Goal: Submit feedback/report problem: Submit feedback/report problem

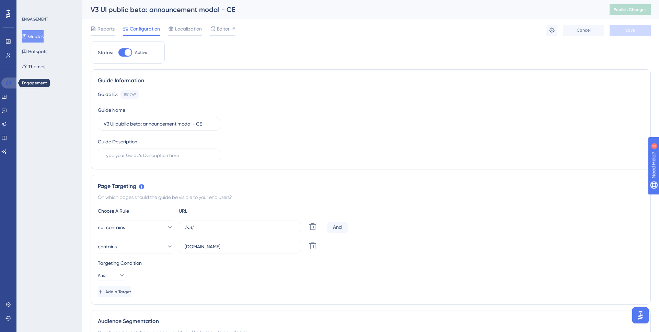
click at [2, 84] on link at bounding box center [9, 83] width 16 height 11
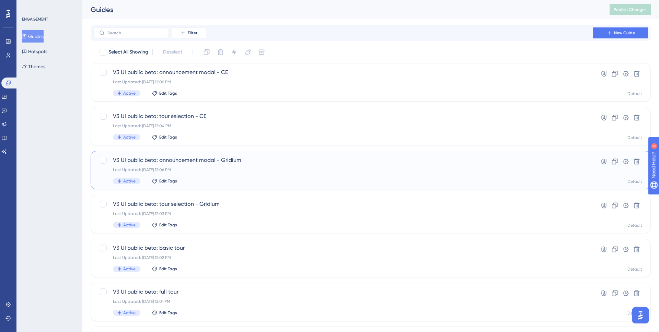
click at [253, 171] on div "Last Updated: [DATE] 12:06 PM" at bounding box center [343, 169] width 461 height 5
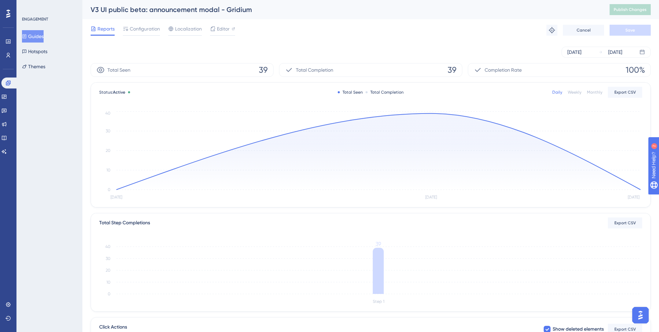
click at [35, 37] on button "Guides" at bounding box center [33, 36] width 22 height 12
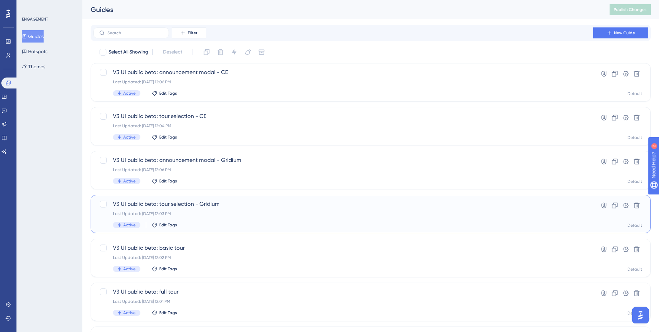
click at [228, 205] on span "V3 UI public beta: tour selection - Gridium" at bounding box center [343, 204] width 461 height 8
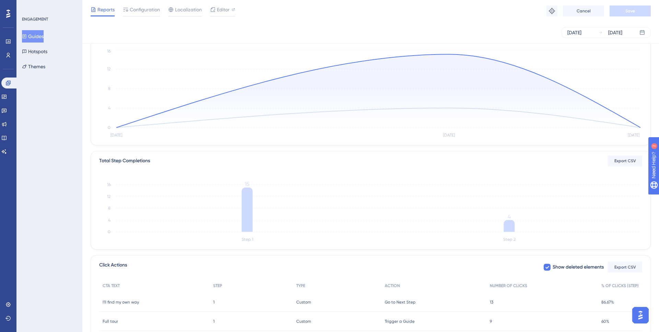
scroll to position [114, 0]
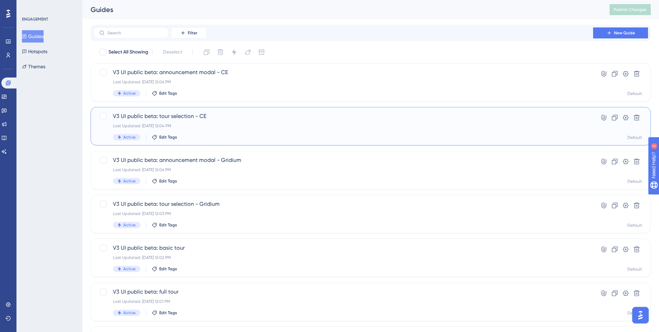
click at [213, 117] on span "V3 UI public beta: tour selection - CE" at bounding box center [343, 116] width 461 height 8
click at [238, 83] on div "Last Updated: [DATE] 12:06 PM" at bounding box center [343, 81] width 461 height 5
click at [261, 166] on div "V3 UI public beta: announcement modal - Gridium Last Updated: [DATE] 12:06 PM A…" at bounding box center [343, 170] width 461 height 28
click at [241, 120] on div "V3 UI public beta: tour selection - CE Last Updated: [DATE] 12:04 PM Active Edi…" at bounding box center [343, 126] width 461 height 28
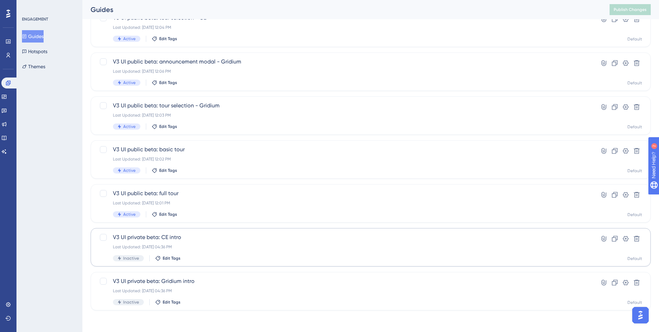
scroll to position [99, 0]
click at [207, 206] on div "V3 UI public beta: full tour Last Updated: [DATE] 12:01 PM Active Edit Tags" at bounding box center [343, 203] width 461 height 28
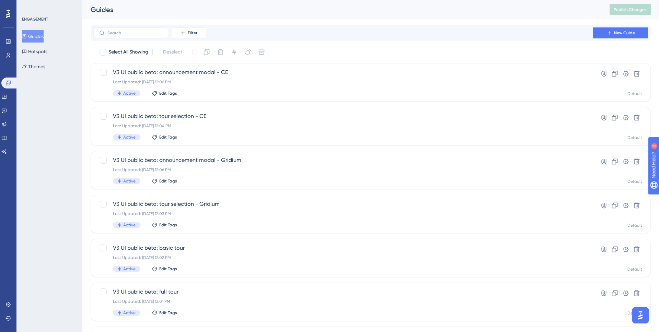
scroll to position [99, 0]
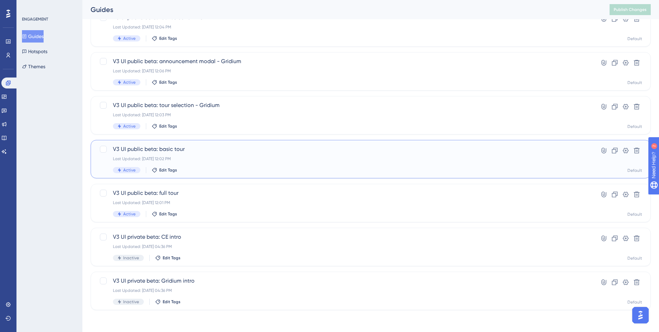
click at [211, 151] on span "V3 UI public beta: basic tour" at bounding box center [343, 149] width 461 height 8
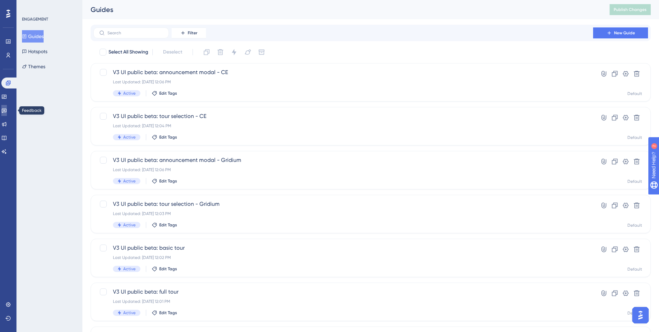
click at [7, 109] on icon at bounding box center [3, 110] width 5 height 5
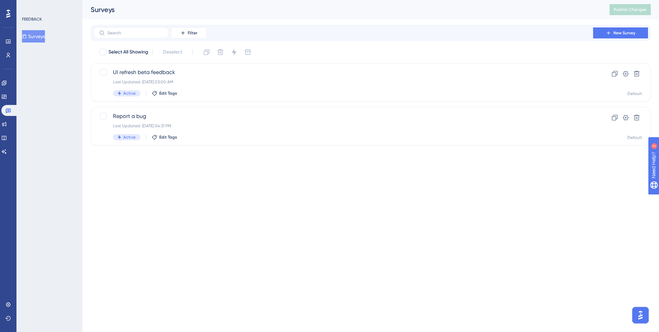
click at [264, 0] on html "Performance Users Engagement Widgets Feedback Product Updates Knowledge Base AI…" at bounding box center [329, 0] width 659 height 0
click at [202, 74] on span "UI refresh beta feedback" at bounding box center [343, 72] width 461 height 8
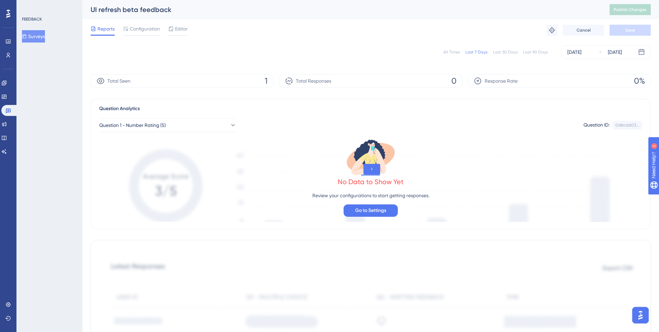
click at [36, 30] on div "FEEDBACK Surveys" at bounding box center [50, 29] width 56 height 26
click at [36, 31] on button "Surveys" at bounding box center [33, 36] width 23 height 12
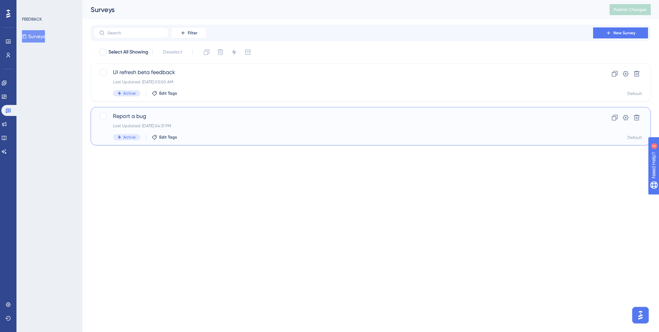
click at [210, 116] on span "Report a bug" at bounding box center [343, 116] width 461 height 8
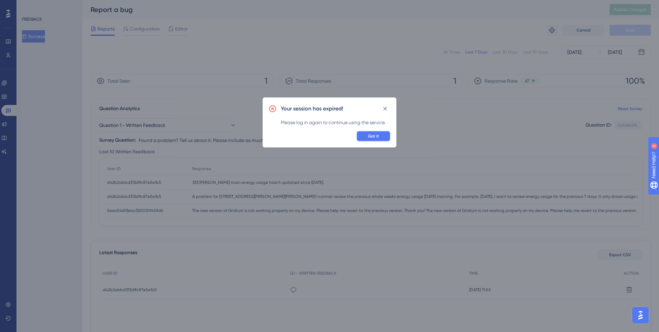
click at [369, 137] on span "Got it" at bounding box center [373, 136] width 11 height 5
